Goal: Download file/media

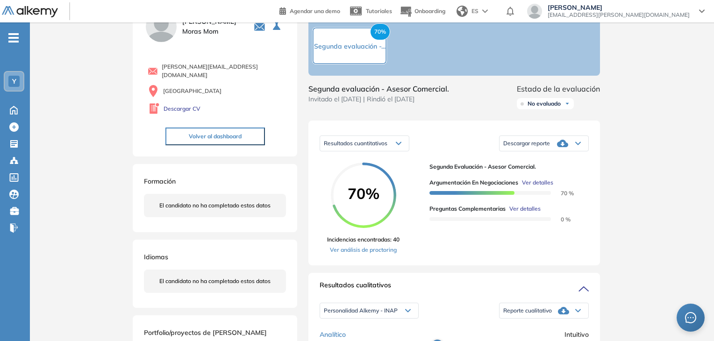
click at [553, 107] on span "No evaluado" at bounding box center [543, 103] width 33 height 7
click at [544, 143] on li "Evaluado" at bounding box center [539, 138] width 22 height 9
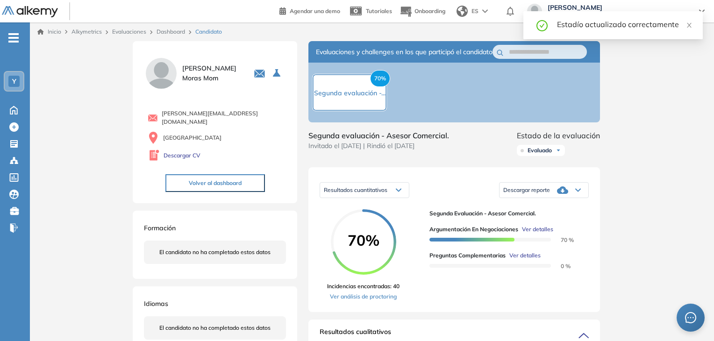
click at [167, 30] on link "Dashboard" at bounding box center [170, 31] width 28 height 7
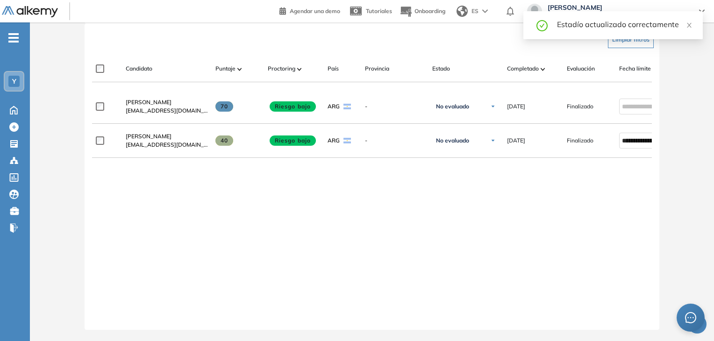
scroll to position [268, 0]
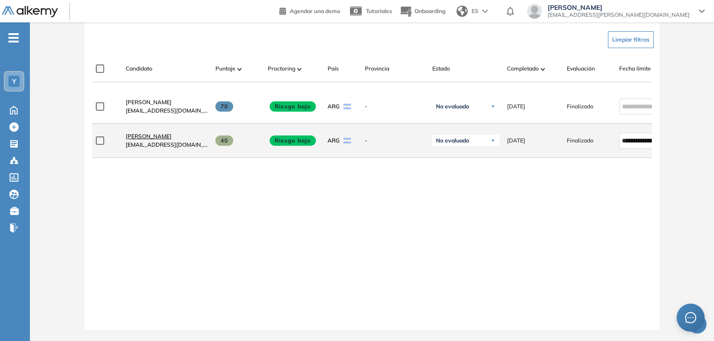
click at [160, 136] on link "[PERSON_NAME]" at bounding box center [167, 136] width 82 height 8
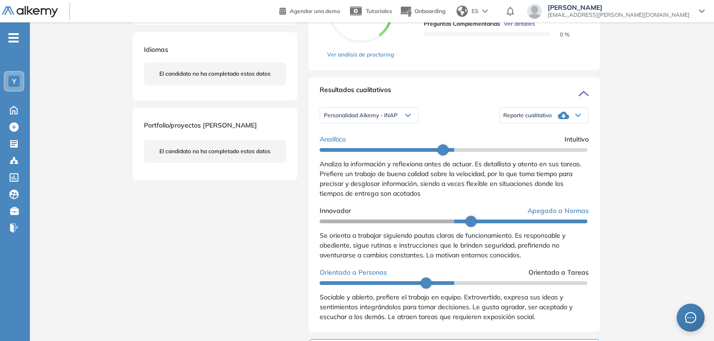
scroll to position [234, 0]
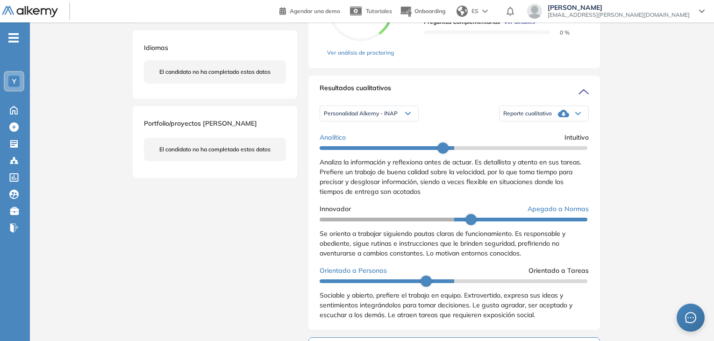
click at [560, 117] on icon at bounding box center [563, 113] width 11 height 7
click at [555, 134] on li "Reporte con Afinidad AI" at bounding box center [531, 128] width 57 height 9
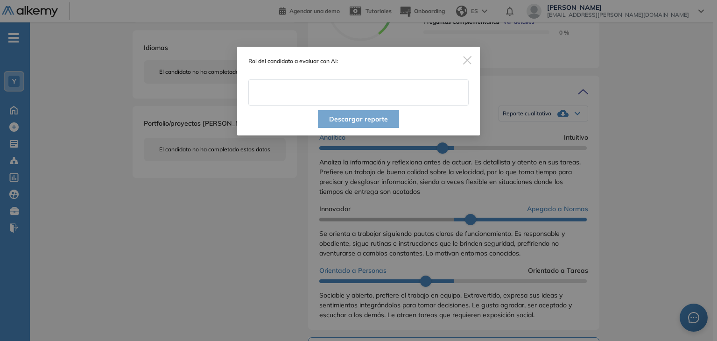
click at [392, 102] on input "text" at bounding box center [358, 92] width 220 height 26
type input "**********"
click at [366, 120] on button "Descargar reporte" at bounding box center [358, 119] width 81 height 18
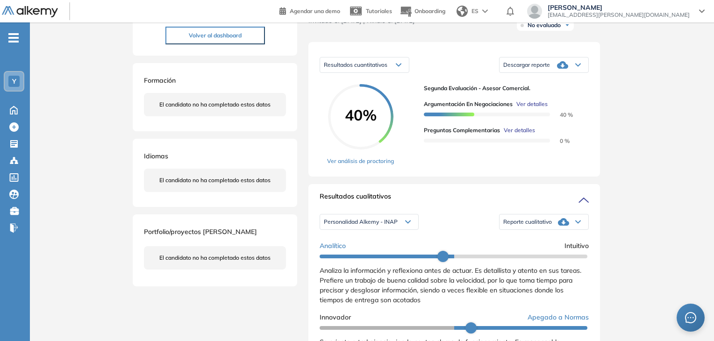
scroll to position [93, 0]
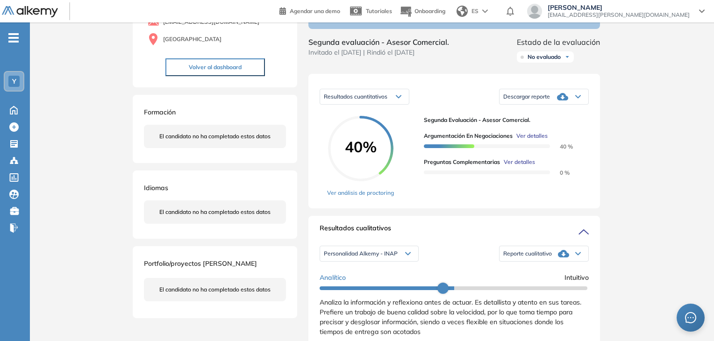
click at [562, 100] on icon at bounding box center [562, 96] width 11 height 7
click at [560, 134] on li "Descargar informe resumido" at bounding box center [538, 128] width 70 height 9
click at [565, 63] on div "No evaluado" at bounding box center [545, 56] width 57 height 11
click at [543, 97] on li "Evaluado" at bounding box center [539, 91] width 22 height 9
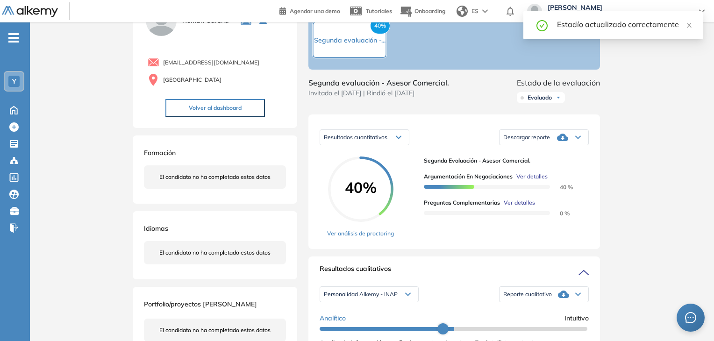
scroll to position [0, 0]
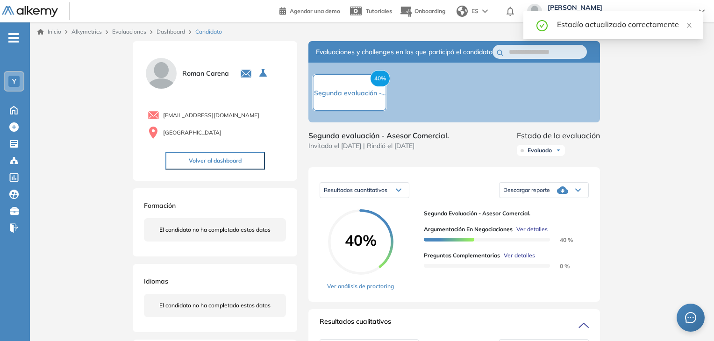
click at [171, 32] on link "Dashboard" at bounding box center [170, 31] width 28 height 7
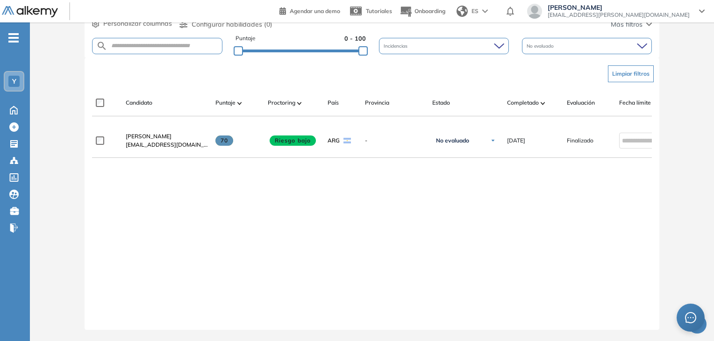
scroll to position [234, 0]
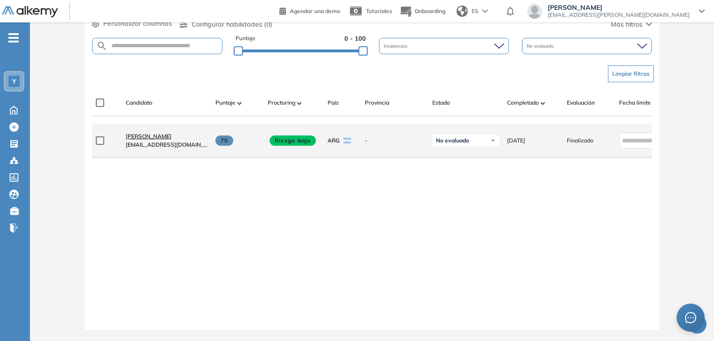
click at [154, 133] on span "[PERSON_NAME]" at bounding box center [149, 136] width 46 height 7
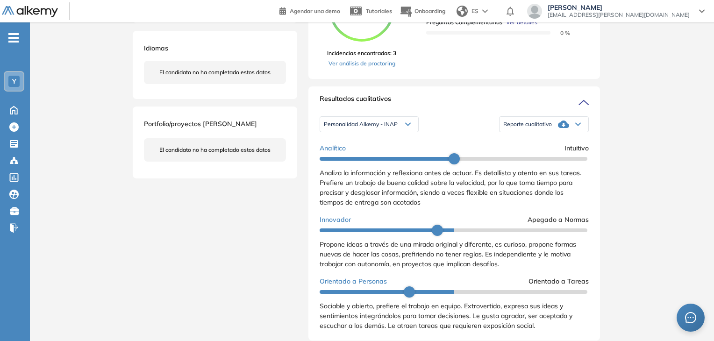
scroll to position [234, 0]
click at [536, 127] on span "Reporte cualitativo" at bounding box center [527, 123] width 49 height 7
click at [544, 144] on li "Reporte con Afinidad AI" at bounding box center [531, 139] width 57 height 9
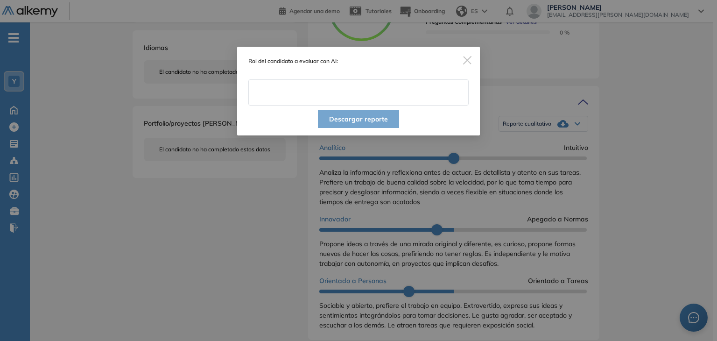
click at [405, 98] on input "text" at bounding box center [358, 92] width 220 height 26
type input "**********"
click at [365, 120] on button "Descargar reporte" at bounding box center [358, 119] width 81 height 18
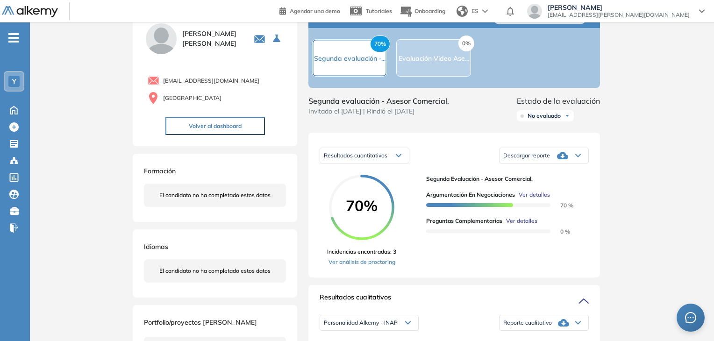
scroll to position [0, 0]
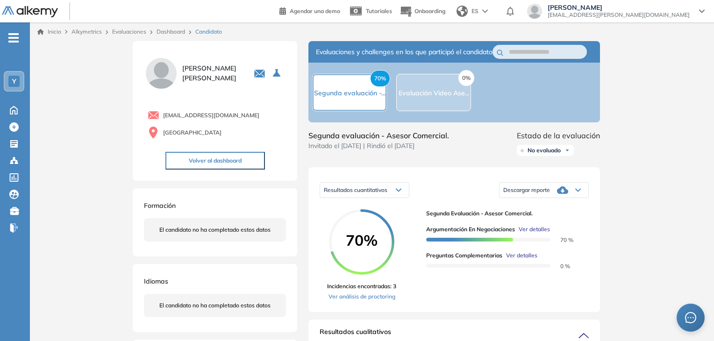
click at [556, 199] on div "Descargar reporte" at bounding box center [543, 190] width 89 height 19
click at [557, 227] on li "Descargar informe resumido" at bounding box center [538, 222] width 70 height 9
click at [540, 154] on span "No evaluado" at bounding box center [543, 150] width 33 height 7
click at [541, 190] on li "Evaluado" at bounding box center [539, 185] width 22 height 9
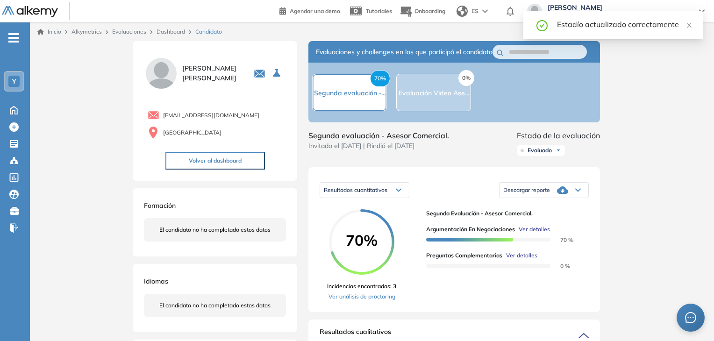
click at [167, 33] on link "Dashboard" at bounding box center [170, 31] width 28 height 7
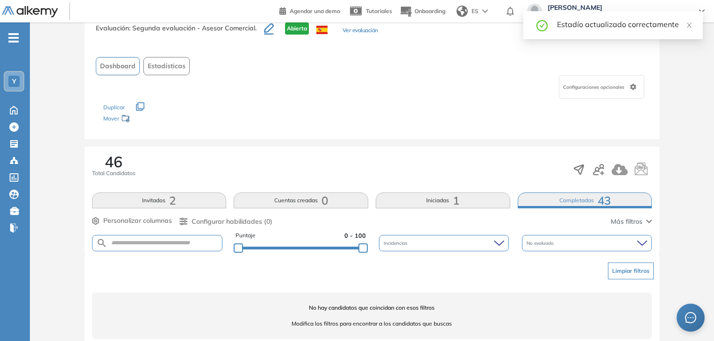
scroll to position [46, 0]
